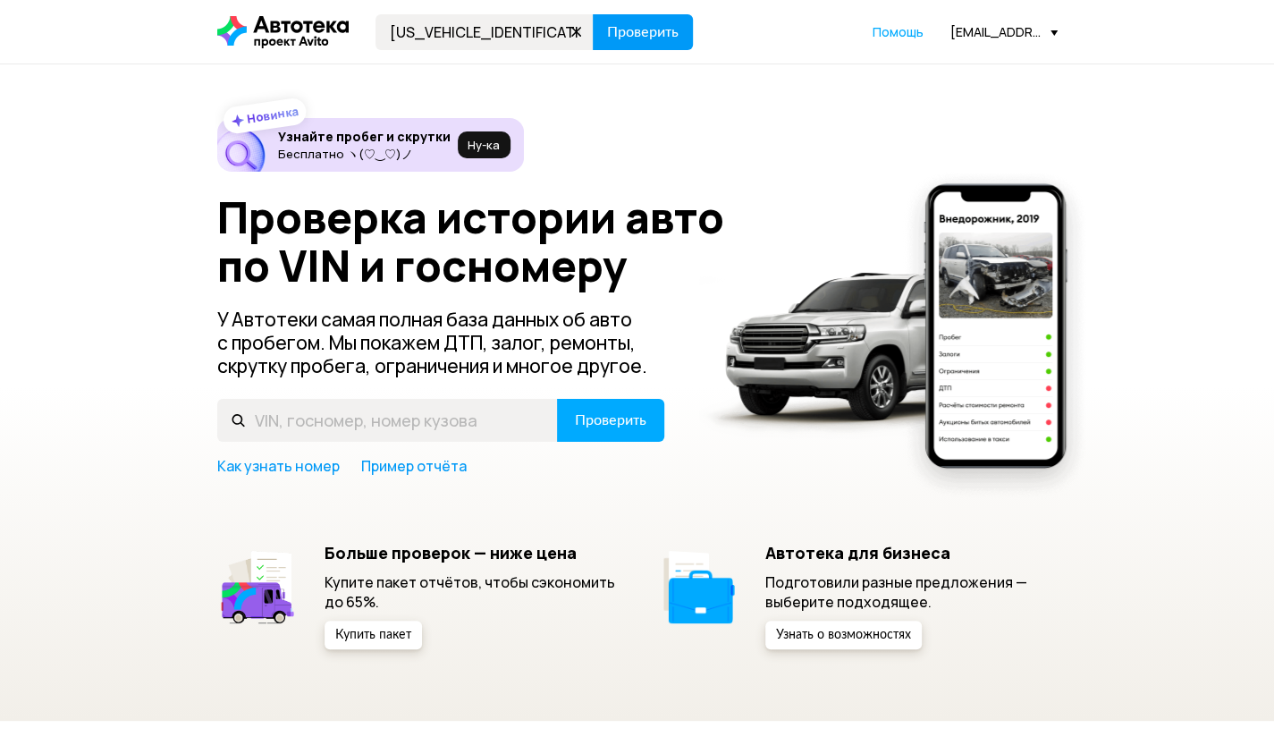
type input "[US_VEHICLE_IDENTIFICATION_NUMBER]"
click at [610, 44] on button "Проверить" at bounding box center [643, 32] width 100 height 36
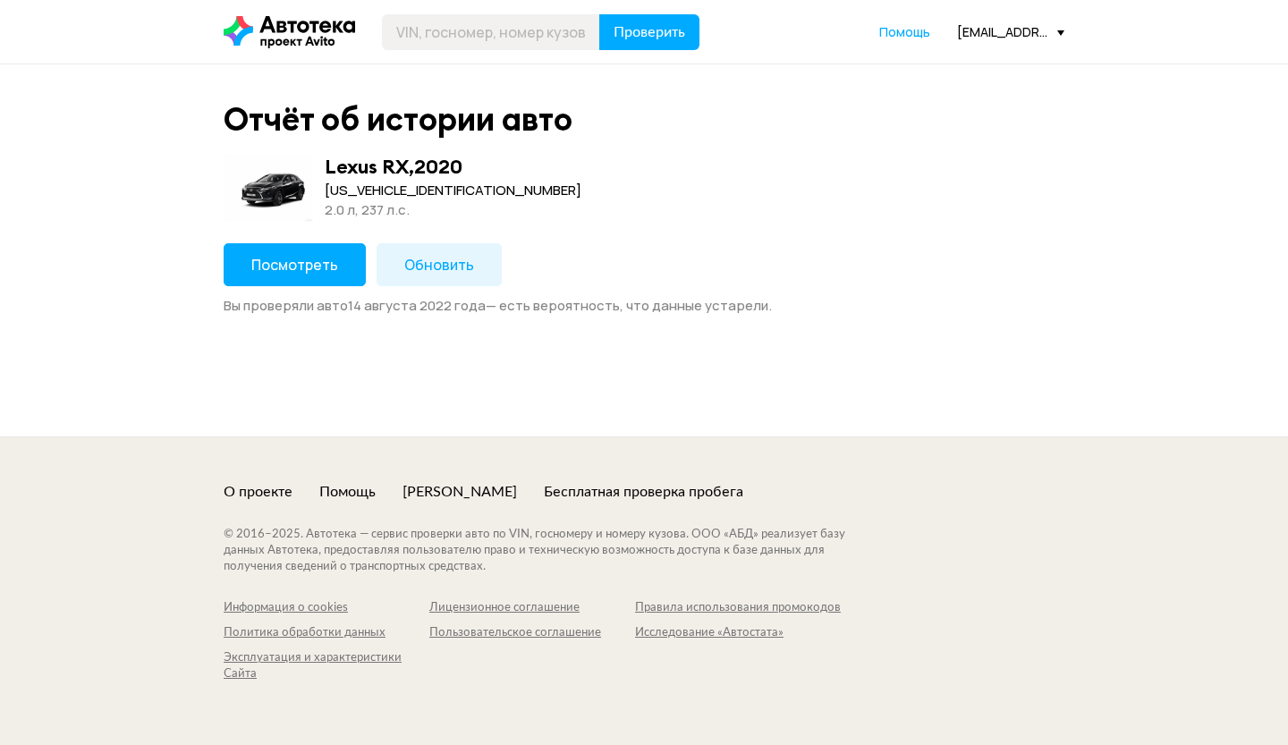
click at [435, 259] on span "Обновить" at bounding box center [439, 265] width 70 height 20
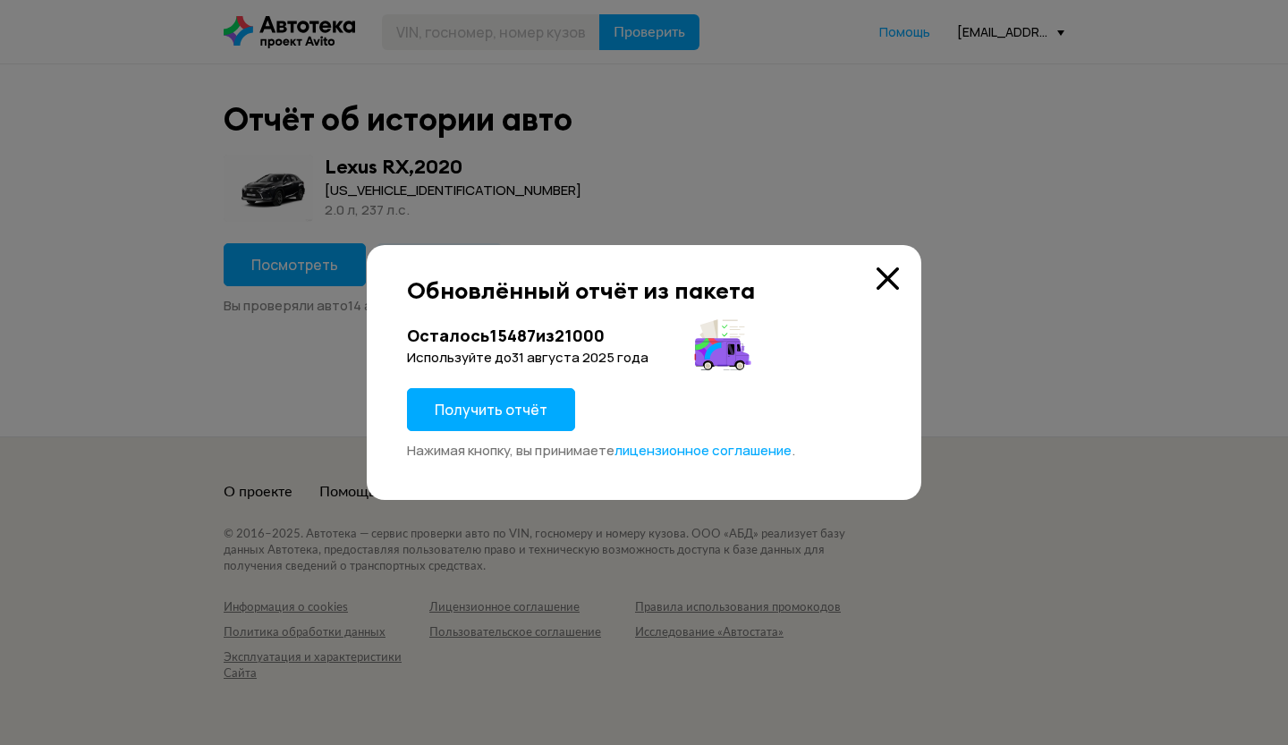
click at [538, 425] on button "Получить отчёт" at bounding box center [491, 409] width 168 height 43
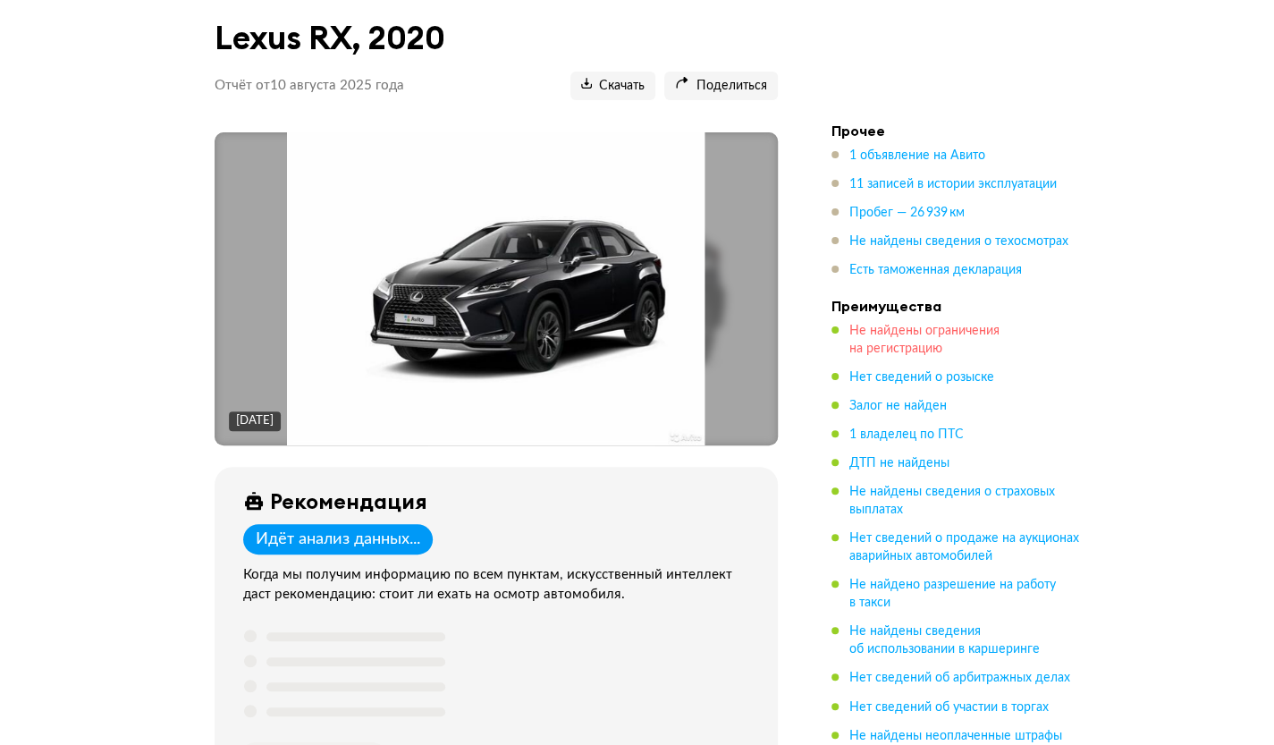
scroll to position [447, 0]
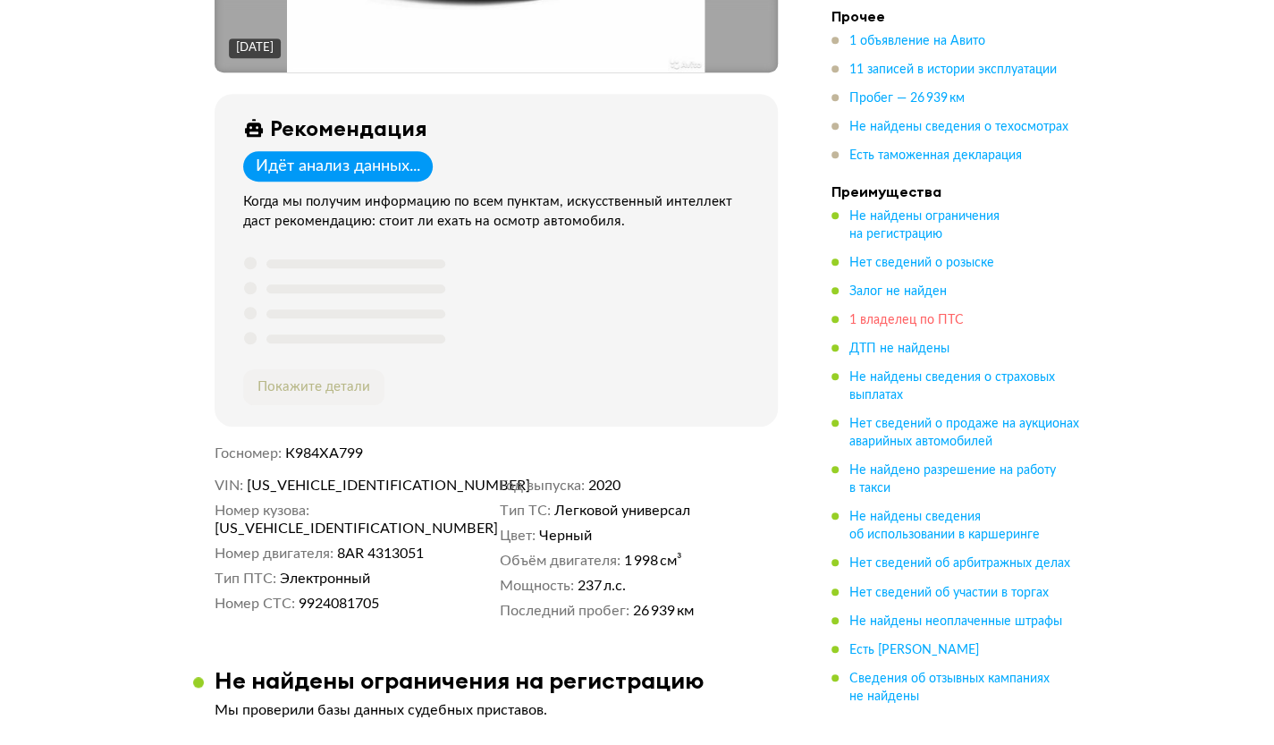
click at [893, 321] on span "1 владелец по ПТС" at bounding box center [907, 320] width 114 height 13
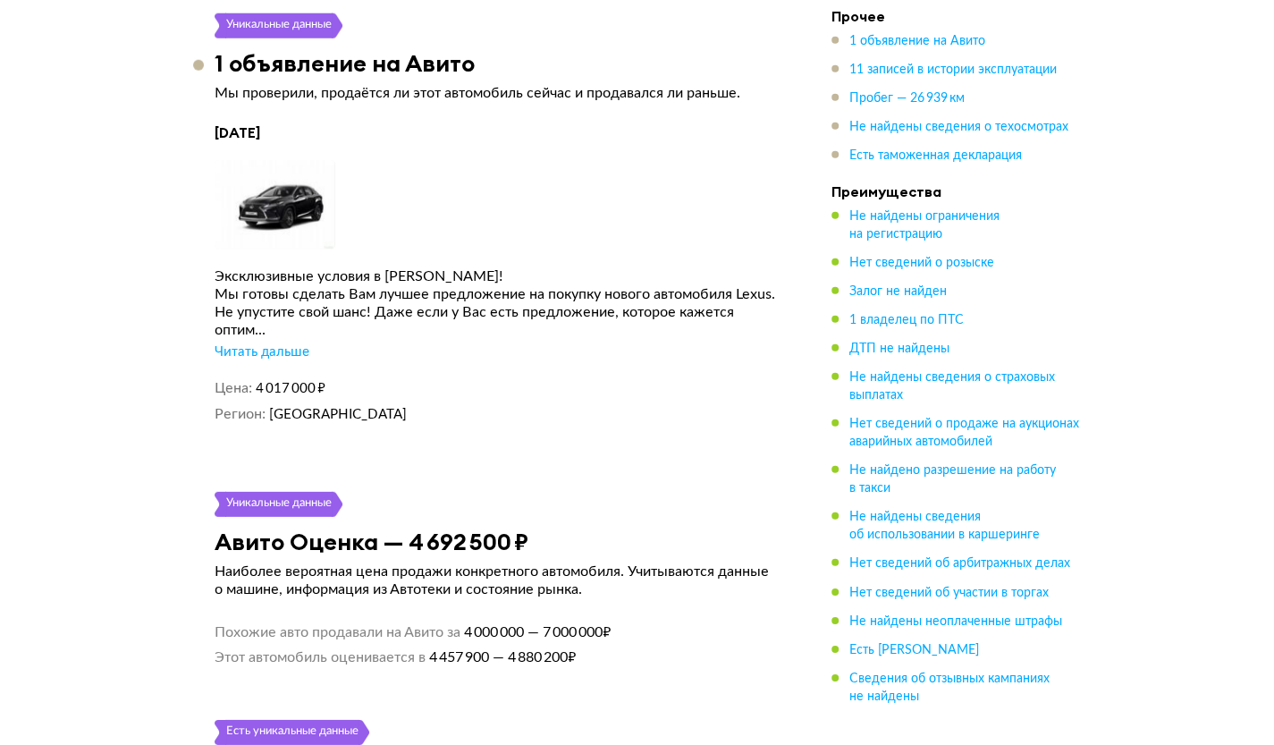
scroll to position [3204, 0]
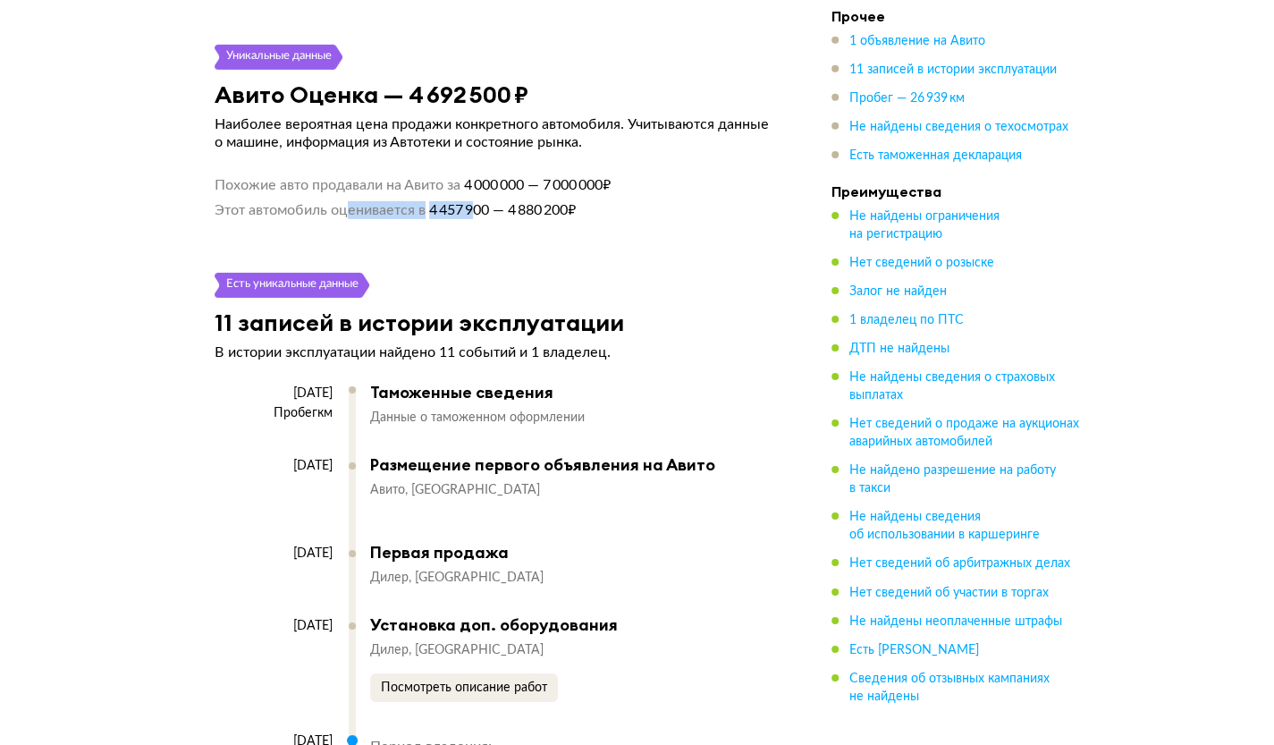
drag, startPoint x: 352, startPoint y: 250, endPoint x: 576, endPoint y: 248, distance: 223.6
click at [505, 219] on li "Этот автомобиль оценивается в 4 457 900 — 4 880 200 ₽" at bounding box center [496, 206] width 563 height 25
click at [608, 219] on li "Этот автомобиль оценивается в 4 457 900 — 4 880 200 ₽" at bounding box center [496, 206] width 563 height 25
drag, startPoint x: 622, startPoint y: 232, endPoint x: 195, endPoint y: 231, distance: 426.6
click at [196, 219] on article "Уникальные данные Авито Оценка — 4 692 500 ₽ Наиболее вероятная цена продажи ко…" at bounding box center [496, 132] width 606 height 174
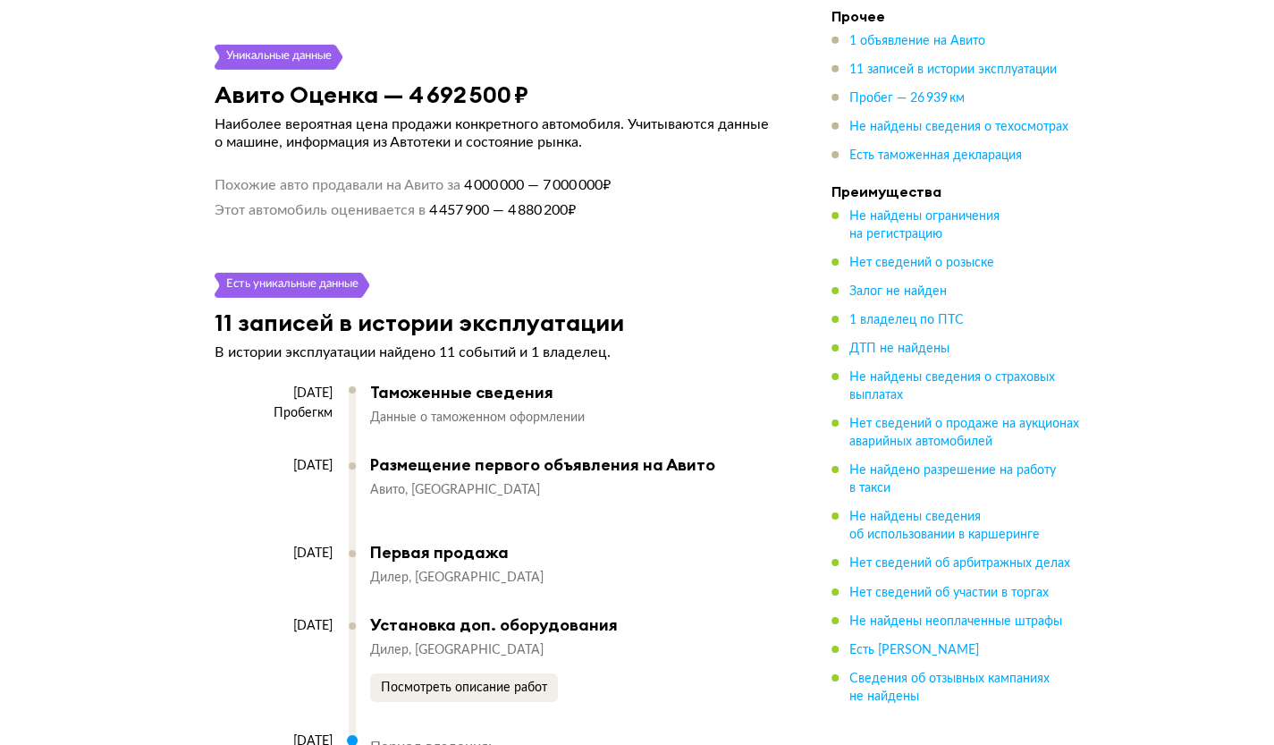
click at [340, 194] on span "Похожие авто продавали на Авито за" at bounding box center [338, 185] width 246 height 18
drag, startPoint x: 191, startPoint y: 213, endPoint x: 637, endPoint y: 255, distance: 447.4
click at [515, 247] on div "Lexus RX, 2020 Отчёт от [DATE] Ccылка на отчёт скопирована Скачать Поделиться C…" at bounding box center [637, 457] width 1274 height 7150
drag, startPoint x: 639, startPoint y: 241, endPoint x: 181, endPoint y: 260, distance: 458.3
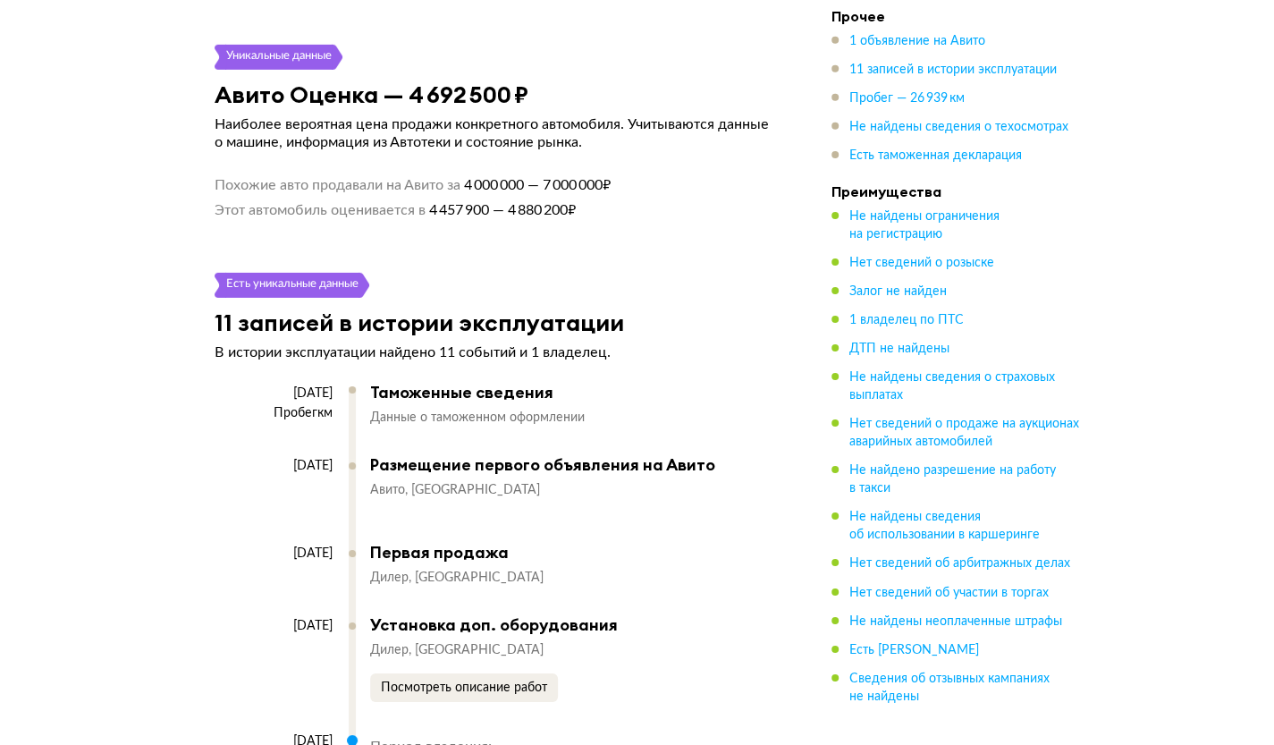
click at [191, 256] on div "Lexus RX, 2020 Отчёт от [DATE] Ccылка на отчёт скопирована Скачать Поделиться C…" at bounding box center [637, 457] width 1274 height 7150
click at [517, 219] on span "4 457 900 — 4 880 200 ₽" at bounding box center [501, 210] width 150 height 18
